Goal: Obtain resource: Obtain resource

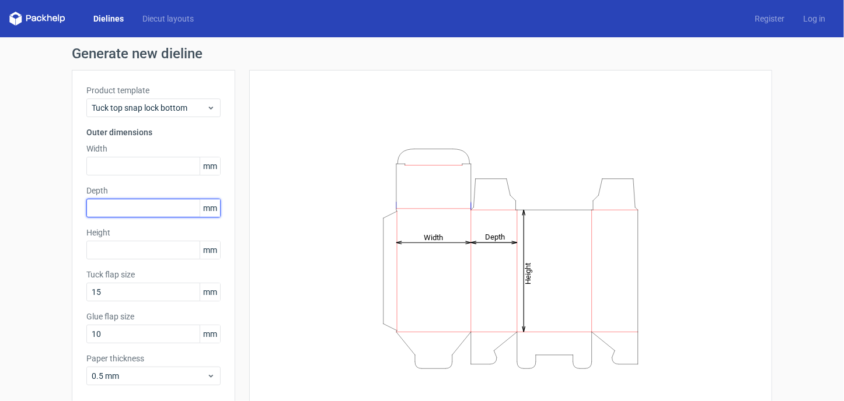
click at [123, 211] on input "text" at bounding box center [153, 208] width 134 height 19
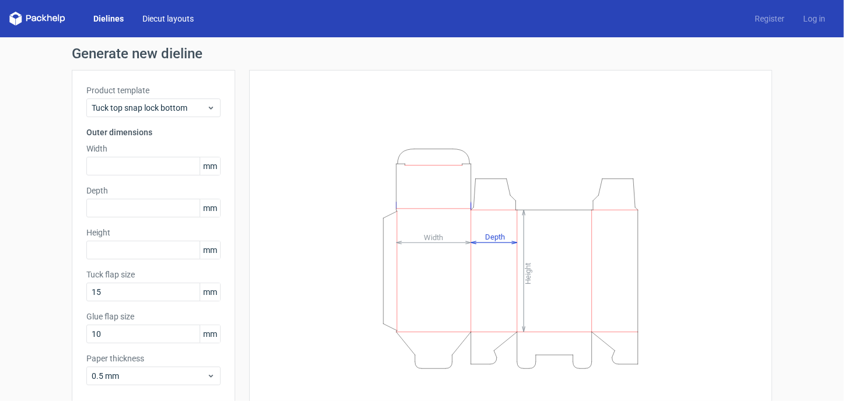
click at [180, 16] on link "Diecut layouts" at bounding box center [168, 19] width 70 height 12
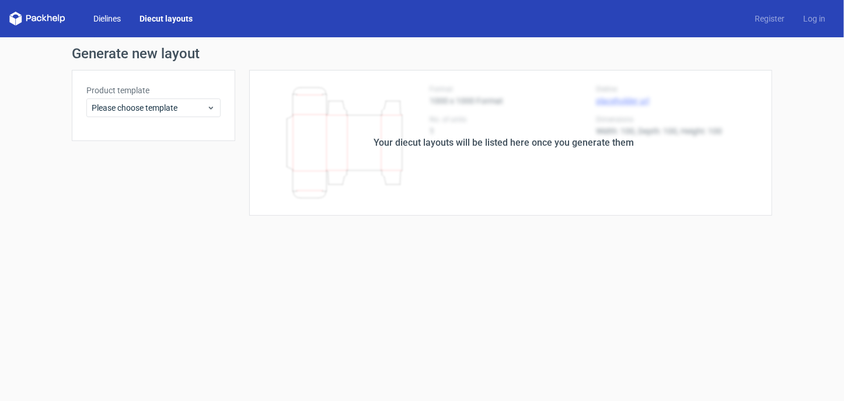
click at [103, 18] on link "Dielines" at bounding box center [107, 19] width 46 height 12
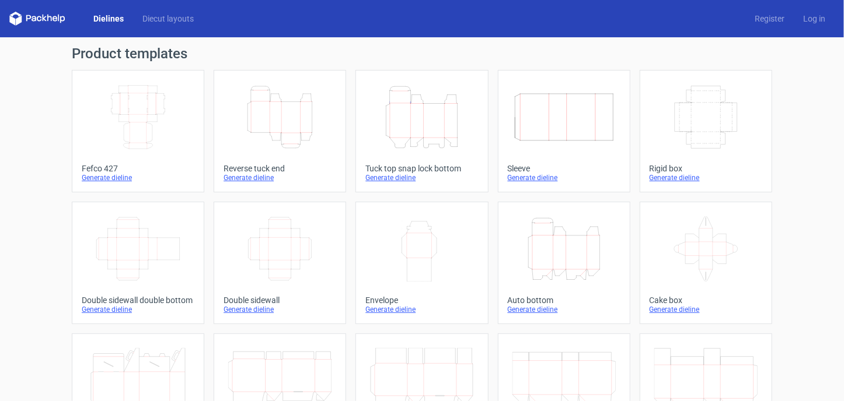
click at [566, 125] on icon "Width Depth Height" at bounding box center [563, 117] width 103 height 65
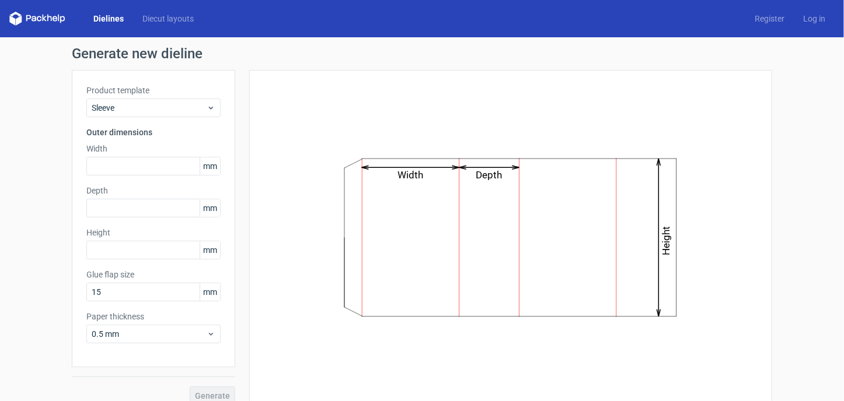
drag, startPoint x: 478, startPoint y: 165, endPoint x: 488, endPoint y: 190, distance: 26.8
click at [488, 190] on icon "Width Depth Height" at bounding box center [510, 238] width 350 height 176
click at [515, 167] on line at bounding box center [515, 168] width 7 height 2
